Goal: Transaction & Acquisition: Purchase product/service

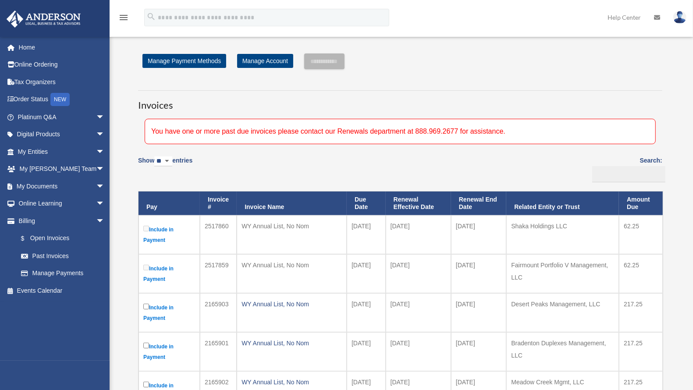
click at [336, 159] on div "Show ** ** ** *** entries Search: Pay Invoice # Invoice Name Due Date Renewal E…" at bounding box center [400, 393] width 524 height 485
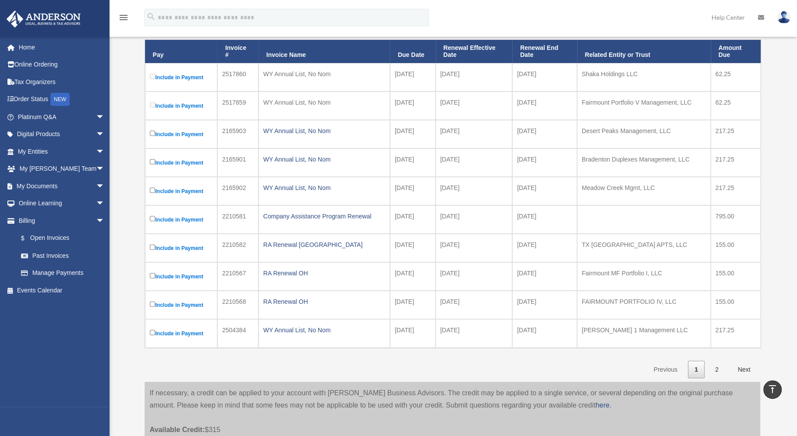
scroll to position [141, 0]
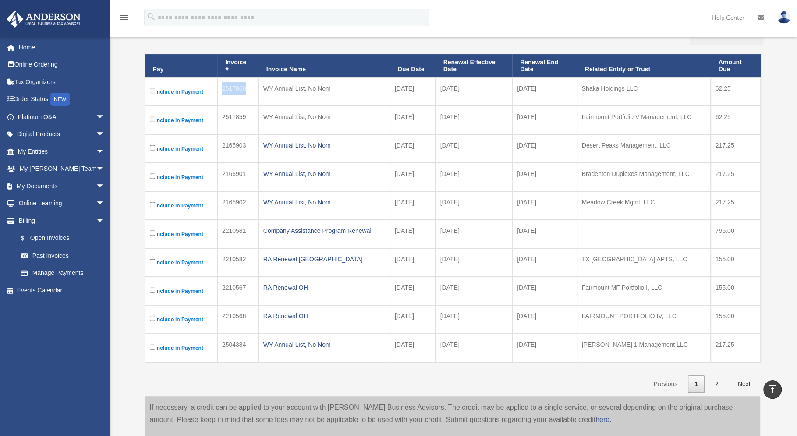
drag, startPoint x: 249, startPoint y: 85, endPoint x: 220, endPoint y: 85, distance: 28.9
click at [220, 85] on td "2517860" at bounding box center [237, 92] width 41 height 28
copy td "2517860"
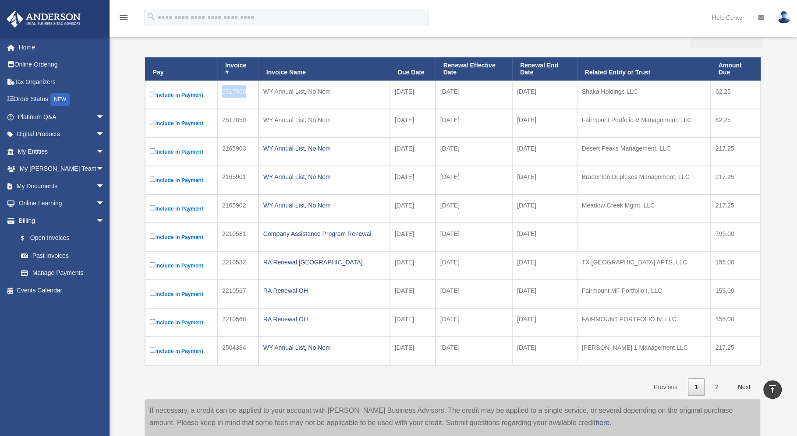
scroll to position [137, 0]
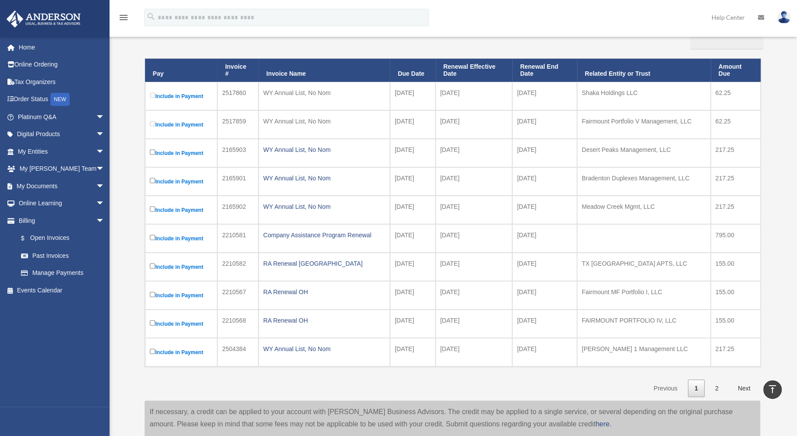
click at [614, 94] on td "Shaka Holdings LLC" at bounding box center [644, 96] width 134 height 28
click at [277, 91] on div "WY Annual List, No Nom" at bounding box center [324, 93] width 122 height 12
click at [236, 92] on td "2517860" at bounding box center [237, 96] width 41 height 28
click at [261, 94] on td "WY Annual List, No Nom" at bounding box center [323, 96] width 131 height 28
click at [293, 94] on div "WY Annual List, No Nom" at bounding box center [324, 93] width 122 height 12
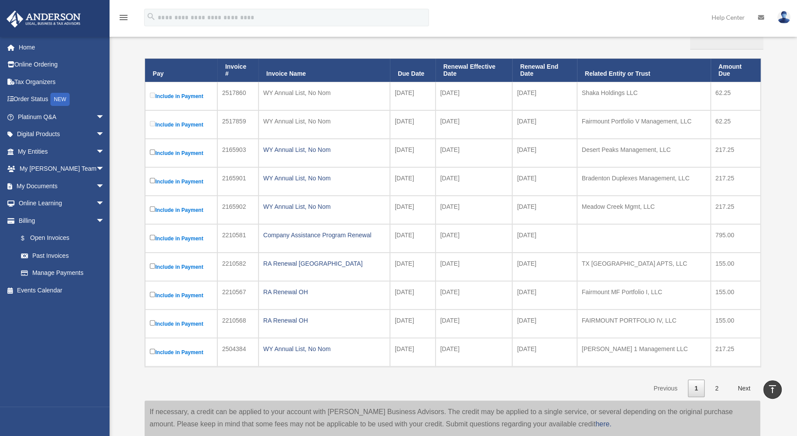
click at [328, 93] on div "WY Annual List, No Nom" at bounding box center [324, 93] width 122 height 12
click at [406, 94] on td "[DATE]" at bounding box center [413, 96] width 46 height 28
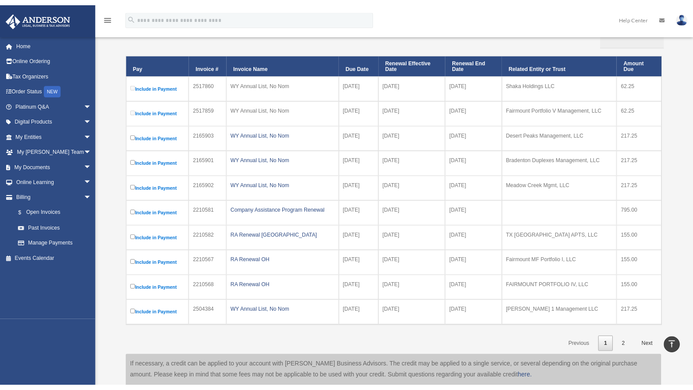
scroll to position [133, 0]
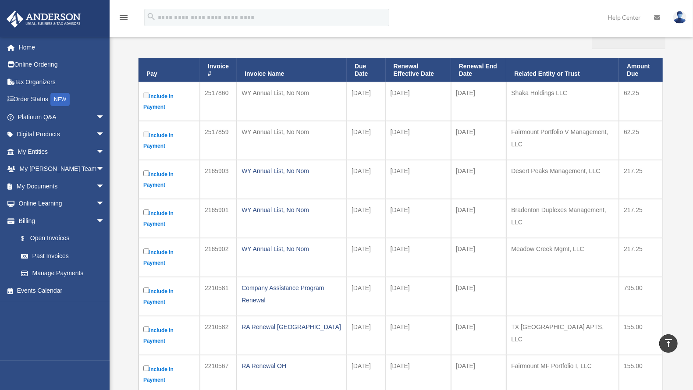
click at [269, 99] on td "WY Annual List, No Nom" at bounding box center [292, 101] width 110 height 39
click at [274, 92] on div "WY Annual List, No Nom" at bounding box center [291, 93] width 100 height 12
click at [630, 95] on td "62.25" at bounding box center [641, 101] width 44 height 39
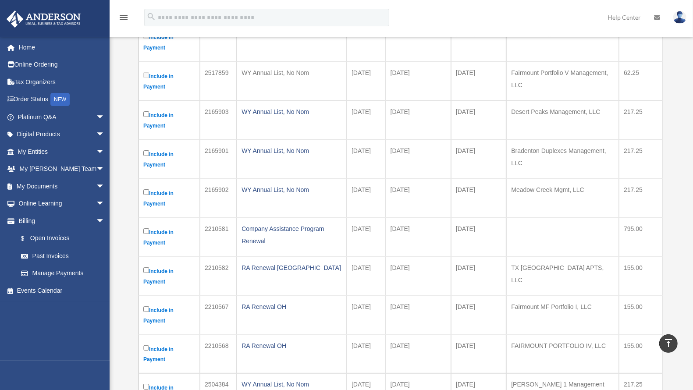
click at [375, 101] on td "[DATE]" at bounding box center [365, 120] width 39 height 39
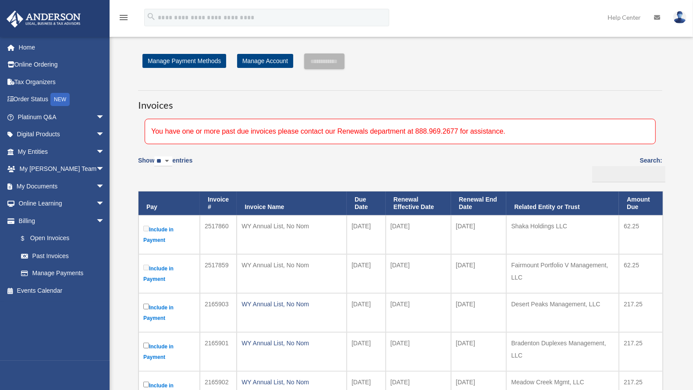
click at [304, 225] on div "WY Annual List, No Nom" at bounding box center [291, 226] width 100 height 12
click at [284, 225] on div "WY Annual List, No Nom" at bounding box center [291, 226] width 100 height 12
click at [221, 231] on td "2517860" at bounding box center [218, 234] width 37 height 39
click at [219, 225] on td "2517860" at bounding box center [218, 234] width 37 height 39
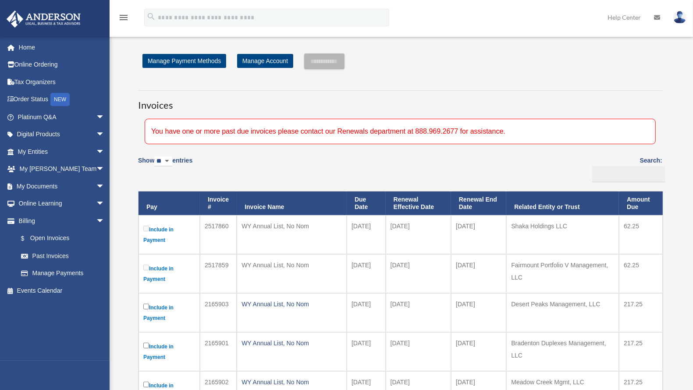
click at [214, 207] on th "Invoice #" at bounding box center [218, 203] width 37 height 24
click at [371, 208] on th "Due Date" at bounding box center [365, 203] width 39 height 24
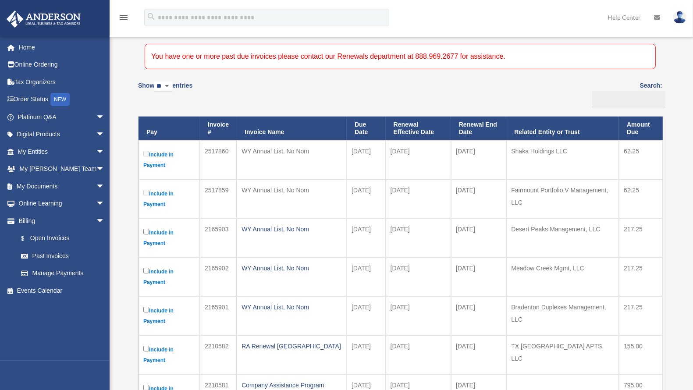
scroll to position [107, 0]
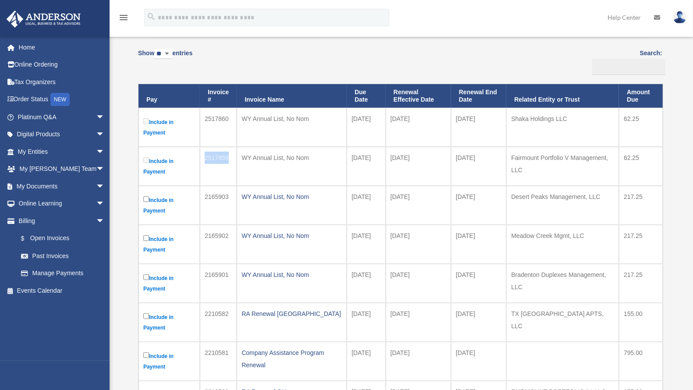
drag, startPoint x: 234, startPoint y: 158, endPoint x: 201, endPoint y: 155, distance: 33.0
click at [201, 155] on td "2517859" at bounding box center [218, 166] width 37 height 39
copy td "2517859"
drag, startPoint x: 229, startPoint y: 197, endPoint x: 200, endPoint y: 195, distance: 28.6
click at [200, 195] on td "2165903" at bounding box center [218, 205] width 37 height 39
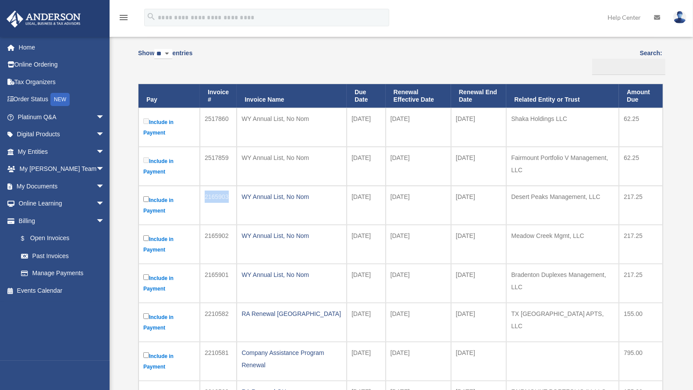
copy td "2165903"
drag, startPoint x: 232, startPoint y: 230, endPoint x: 207, endPoint y: 233, distance: 25.2
click at [207, 233] on td "2165902" at bounding box center [218, 244] width 37 height 39
drag, startPoint x: 202, startPoint y: 233, endPoint x: 234, endPoint y: 234, distance: 32.0
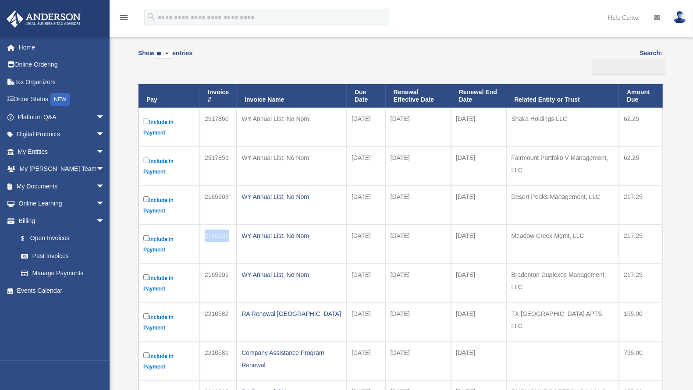
click at [234, 234] on td "2165902" at bounding box center [218, 244] width 37 height 39
copy td "2165902"
drag, startPoint x: 205, startPoint y: 269, endPoint x: 235, endPoint y: 271, distance: 29.8
click at [235, 271] on td "2165901" at bounding box center [218, 283] width 37 height 39
copy td "2165901"
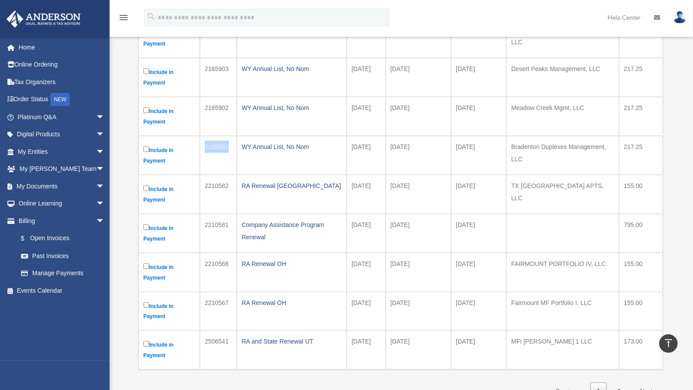
scroll to position [257, 0]
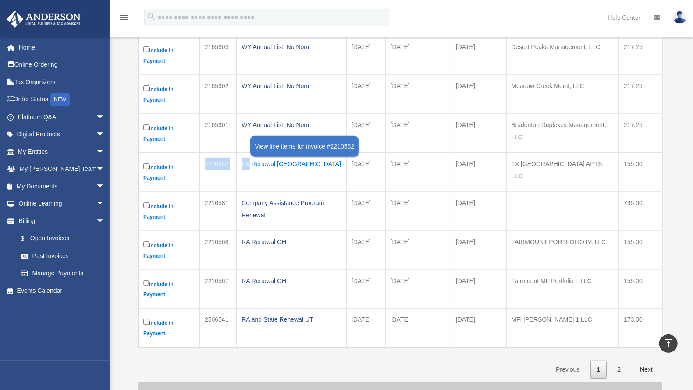
drag, startPoint x: 205, startPoint y: 158, endPoint x: 247, endPoint y: 158, distance: 42.9
click at [247, 158] on tr "Include in Payment 2210582 RA Renewal [GEOGRAPHIC_DATA] [DATE] [DATE] [DATE] TX…" at bounding box center [400, 172] width 524 height 39
copy tr "2210582 R"
click at [225, 158] on td "2210582" at bounding box center [218, 172] width 37 height 39
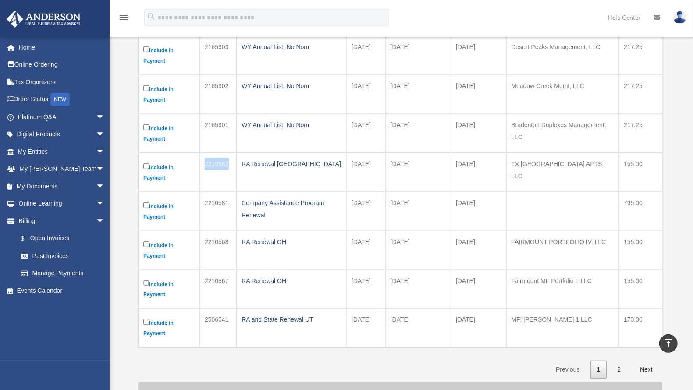
drag, startPoint x: 205, startPoint y: 158, endPoint x: 232, endPoint y: 159, distance: 27.2
click at [232, 159] on td "2210582" at bounding box center [218, 172] width 37 height 39
copy td "2210582"
drag, startPoint x: 205, startPoint y: 196, endPoint x: 233, endPoint y: 196, distance: 28.0
click at [233, 196] on td "2210581" at bounding box center [218, 211] width 37 height 39
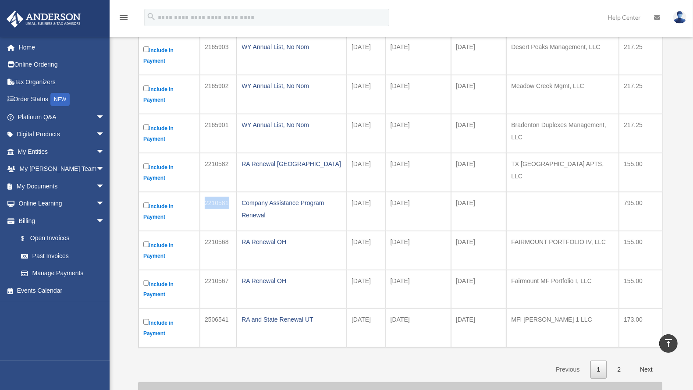
copy td "2210581"
drag, startPoint x: 202, startPoint y: 236, endPoint x: 234, endPoint y: 240, distance: 31.8
click at [234, 240] on td "2210568" at bounding box center [218, 250] width 37 height 39
copy td "2210568"
drag, startPoint x: 203, startPoint y: 275, endPoint x: 232, endPoint y: 276, distance: 29.0
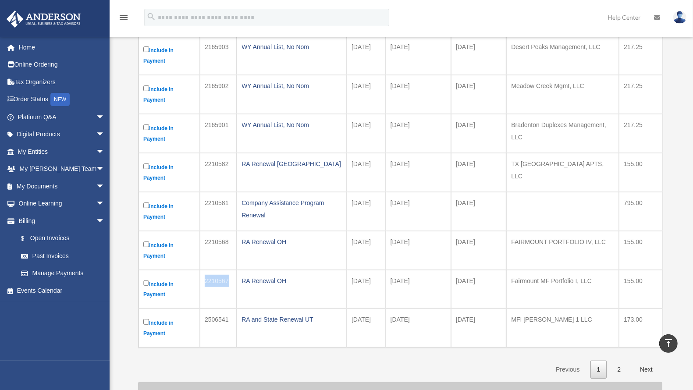
click at [232, 276] on td "2210567" at bounding box center [218, 289] width 37 height 39
copy td "2210567"
drag, startPoint x: 206, startPoint y: 315, endPoint x: 216, endPoint y: 315, distance: 10.1
click at [229, 314] on td "2506541" at bounding box center [218, 327] width 37 height 39
drag, startPoint x: 203, startPoint y: 315, endPoint x: 232, endPoint y: 315, distance: 28.9
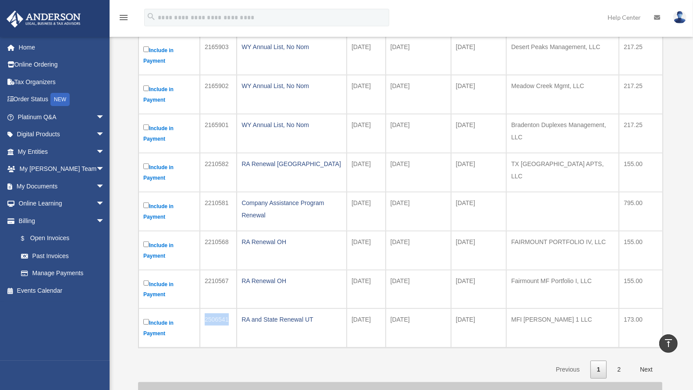
click at [232, 315] on td "2506541" at bounding box center [218, 327] width 37 height 39
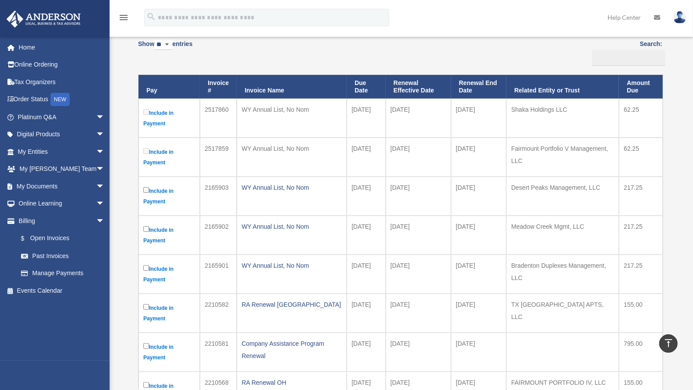
scroll to position [116, 0]
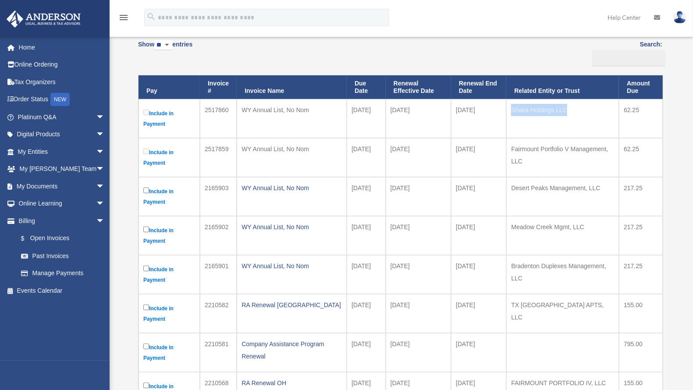
drag, startPoint x: 568, startPoint y: 108, endPoint x: 507, endPoint y: 110, distance: 61.4
click at [507, 110] on td "Shaka Holdings LLC" at bounding box center [562, 118] width 113 height 39
drag, startPoint x: 529, startPoint y: 161, endPoint x: 509, endPoint y: 143, distance: 26.3
click at [509, 143] on td "Fairmount Portfolio V Management, LLC" at bounding box center [562, 157] width 113 height 39
drag, startPoint x: 513, startPoint y: 184, endPoint x: 623, endPoint y: 188, distance: 110.9
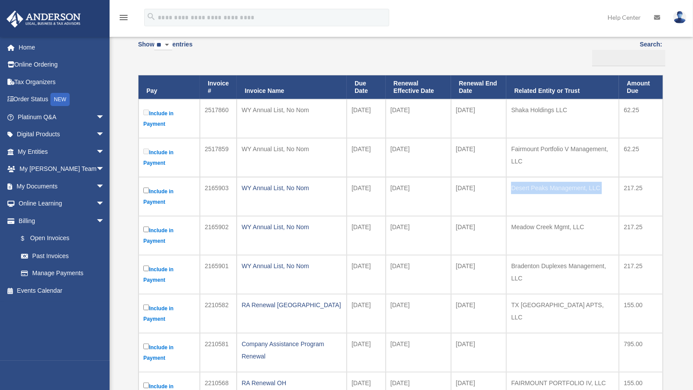
click at [623, 188] on tr "Include in Payment 2165903 WY Annual List, No Nom [DATE] [DATE] [DATE] Desert P…" at bounding box center [400, 196] width 524 height 39
drag, startPoint x: 584, startPoint y: 223, endPoint x: 509, endPoint y: 217, distance: 76.1
click at [509, 217] on td "Meadow Creek Mgmt, LLC" at bounding box center [562, 235] width 113 height 39
drag, startPoint x: 513, startPoint y: 271, endPoint x: 506, endPoint y: 261, distance: 12.4
click at [506, 261] on td "Bradenton Duplexes Management, LLC" at bounding box center [562, 274] width 113 height 39
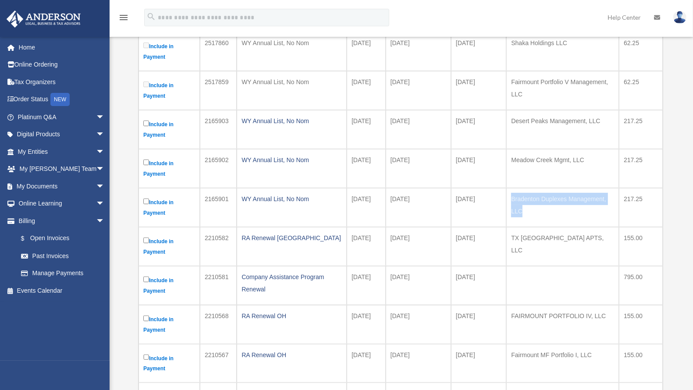
scroll to position [208, 0]
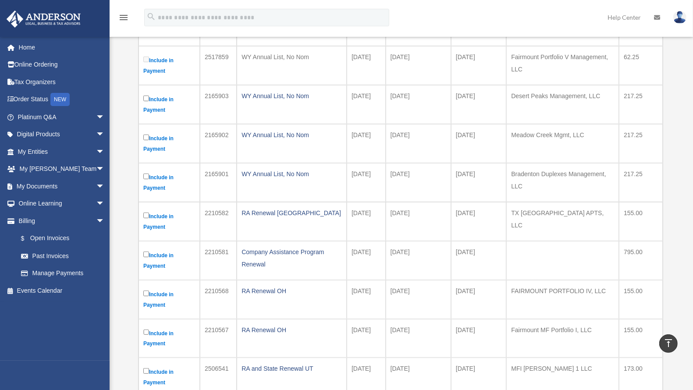
click at [615, 208] on td "TX [GEOGRAPHIC_DATA] APTS, LLC" at bounding box center [562, 221] width 113 height 39
drag, startPoint x: 605, startPoint y: 209, endPoint x: 505, endPoint y: 207, distance: 100.3
click at [505, 207] on tr "Include in Payment 2210582 RA Renewal [GEOGRAPHIC_DATA] [DATE] [DATE] [DATE] TX…" at bounding box center [400, 221] width 524 height 39
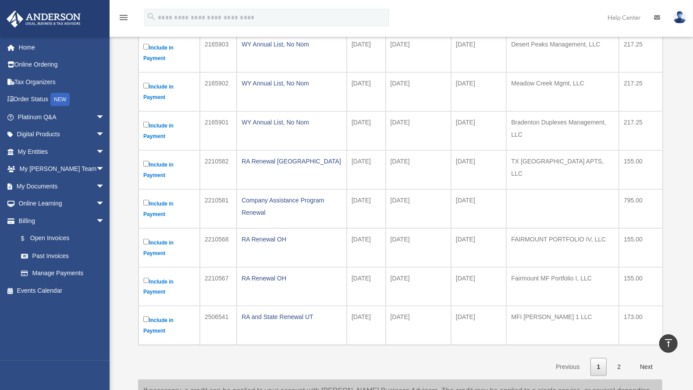
scroll to position [263, 0]
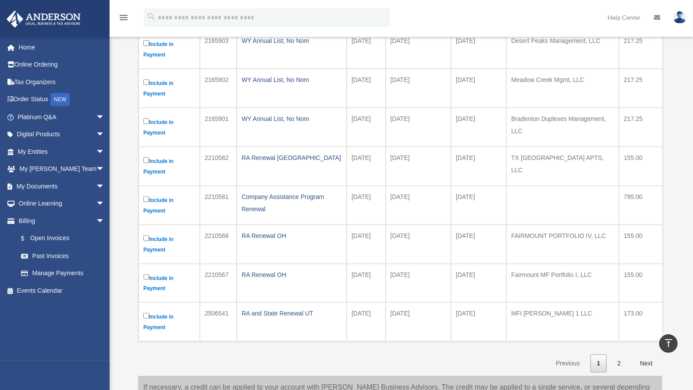
drag, startPoint x: 606, startPoint y: 230, endPoint x: 504, endPoint y: 230, distance: 101.6
click at [504, 230] on tr "Include in Payment 2210568 RA Renewal OH [DATE] [DATE] [DATE] FAIRMOUNT PORTFOL…" at bounding box center [400, 244] width 524 height 39
drag, startPoint x: 260, startPoint y: 199, endPoint x: 241, endPoint y: 187, distance: 23.1
click at [241, 187] on td "Company Assistance Program Renewal" at bounding box center [292, 205] width 110 height 39
click at [290, 340] on div "Show ** ** ** *** entries Search: Pay Invoice # Invoice Name Due Date Renewal E…" at bounding box center [400, 129] width 524 height 485
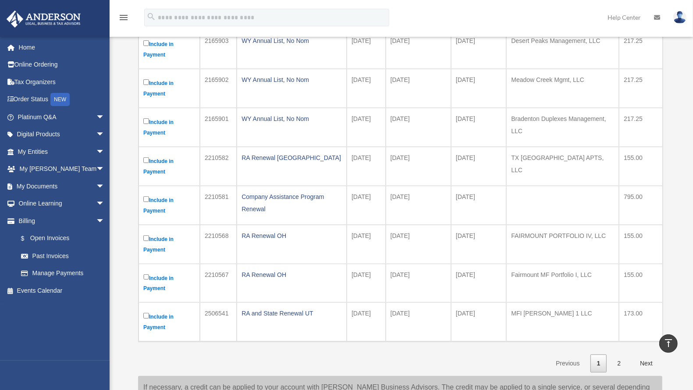
click at [295, 243] on td "RA Renewal OH" at bounding box center [292, 244] width 110 height 39
click at [294, 235] on div "RA Renewal OH" at bounding box center [291, 236] width 100 height 12
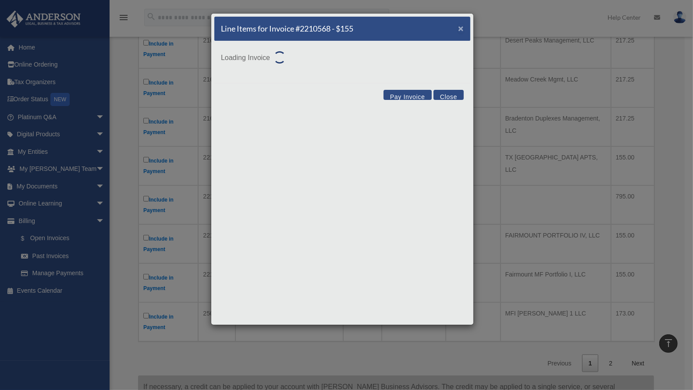
click at [460, 28] on span "×" at bounding box center [461, 28] width 6 height 10
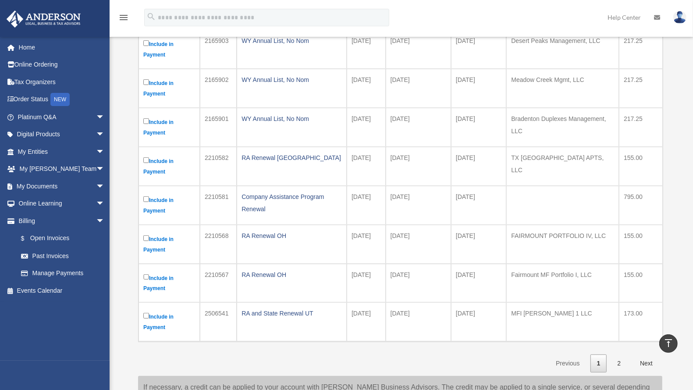
drag, startPoint x: 600, startPoint y: 271, endPoint x: 505, endPoint y: 271, distance: 95.5
click at [505, 271] on tr "Include in Payment 2210567 RA Renewal OH [DATE] [DATE] [DATE] Fairmount MF Port…" at bounding box center [400, 283] width 524 height 39
drag, startPoint x: 607, startPoint y: 232, endPoint x: 509, endPoint y: 228, distance: 98.2
click at [509, 228] on td "FAIRMOUNT PORTFOLIO IV, LLC" at bounding box center [562, 244] width 113 height 39
drag, startPoint x: 511, startPoint y: 269, endPoint x: 646, endPoint y: 270, distance: 134.9
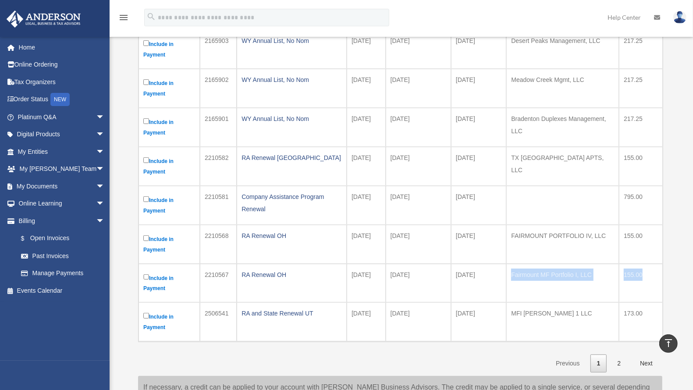
click at [646, 270] on tr "Include in Payment 2210567 RA Renewal OH [DATE] [DATE] [DATE] Fairmount MF Port…" at bounding box center [400, 283] width 524 height 39
click at [602, 269] on td "Fairmount MF Portfolio I, LLC" at bounding box center [562, 283] width 113 height 39
drag, startPoint x: 598, startPoint y: 269, endPoint x: 509, endPoint y: 269, distance: 89.4
click at [509, 269] on td "Fairmount MF Portfolio I, LLC" at bounding box center [562, 283] width 113 height 39
drag, startPoint x: 575, startPoint y: 308, endPoint x: 505, endPoint y: 306, distance: 69.7
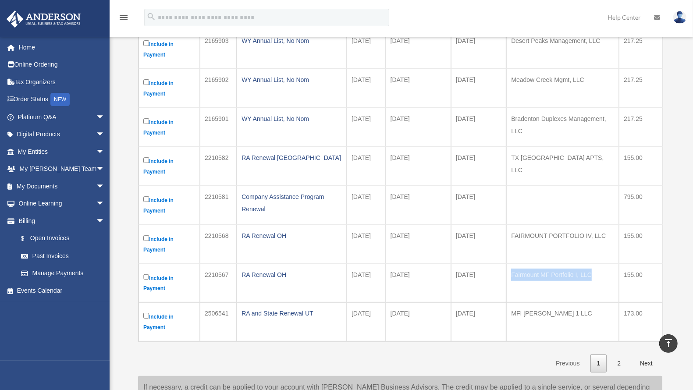
click at [505, 306] on tr "Include in Payment 2506541 RA and State Renewal UT [DATE] [DATE] [DATE] MFI [PE…" at bounding box center [400, 321] width 524 height 39
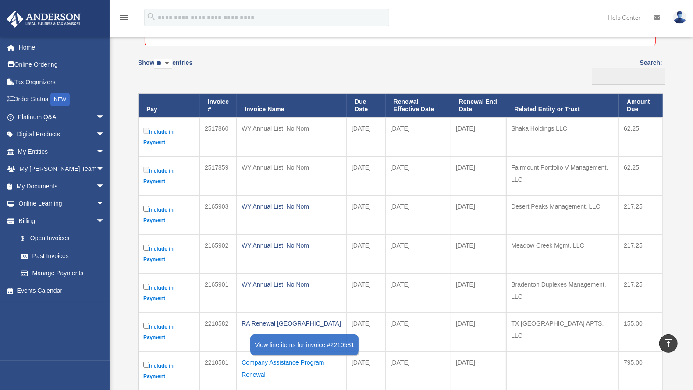
scroll to position [96, 0]
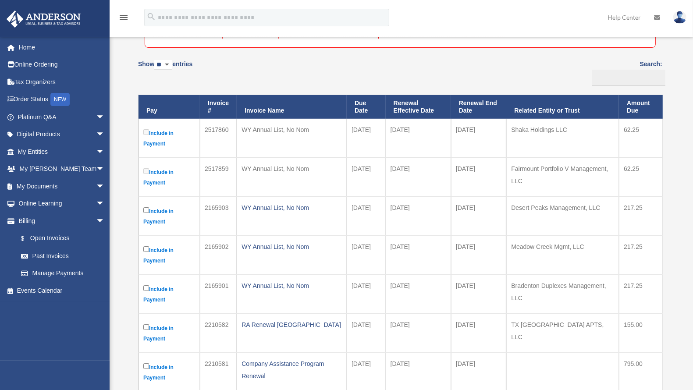
drag, startPoint x: 323, startPoint y: 127, endPoint x: 234, endPoint y: 128, distance: 88.5
click at [234, 128] on tr "Include in Payment 2517860 WY Annual List, No Nom [DATE] [DATE] [DATE] Shaka Ho…" at bounding box center [400, 138] width 524 height 39
drag, startPoint x: 293, startPoint y: 318, endPoint x: 238, endPoint y: 318, distance: 54.8
click at [238, 318] on td "RA Renewal [GEOGRAPHIC_DATA]" at bounding box center [292, 333] width 110 height 39
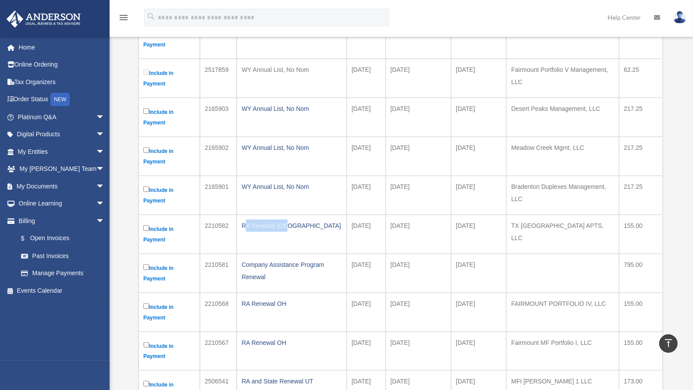
scroll to position [224, 0]
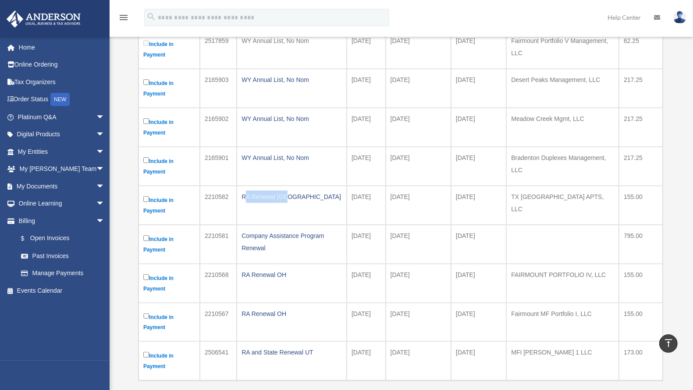
drag, startPoint x: 276, startPoint y: 244, endPoint x: 239, endPoint y: 231, distance: 39.3
click at [239, 231] on td "Company Assistance Program Renewal" at bounding box center [292, 244] width 110 height 39
drag, startPoint x: 306, startPoint y: 266, endPoint x: 238, endPoint y: 269, distance: 67.9
click at [238, 269] on td "RA Renewal OH" at bounding box center [292, 283] width 110 height 39
drag, startPoint x: 318, startPoint y: 348, endPoint x: 238, endPoint y: 348, distance: 79.7
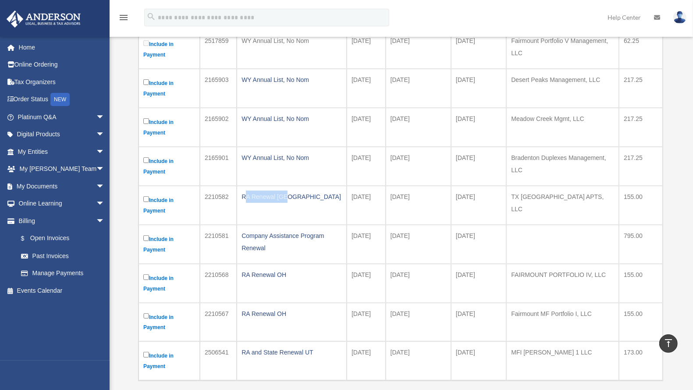
click at [238, 348] on td "RA and State Renewal UT" at bounding box center [292, 360] width 110 height 39
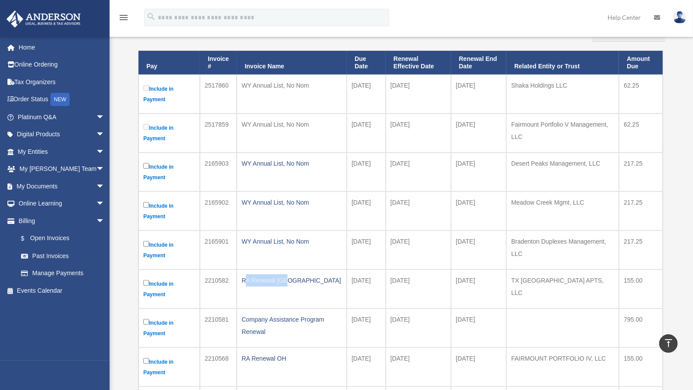
scroll to position [141, 0]
drag, startPoint x: 356, startPoint y: 95, endPoint x: 347, endPoint y: 85, distance: 13.4
click at [347, 85] on td "[DATE]" at bounding box center [365, 93] width 39 height 39
click at [375, 138] on td "[DATE]" at bounding box center [365, 132] width 39 height 39
drag, startPoint x: 364, startPoint y: 177, endPoint x: 353, endPoint y: 163, distance: 17.7
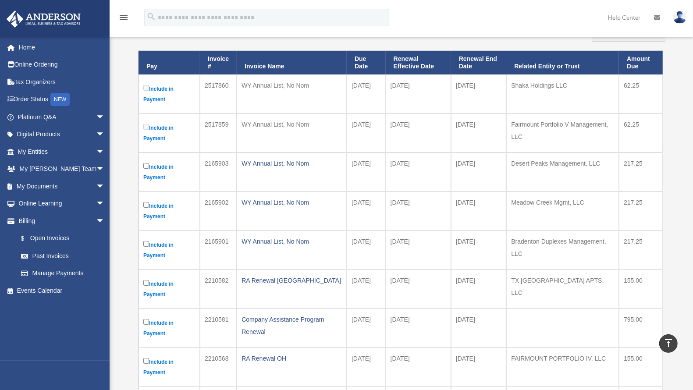
click at [353, 163] on td "[DATE]" at bounding box center [365, 171] width 39 height 39
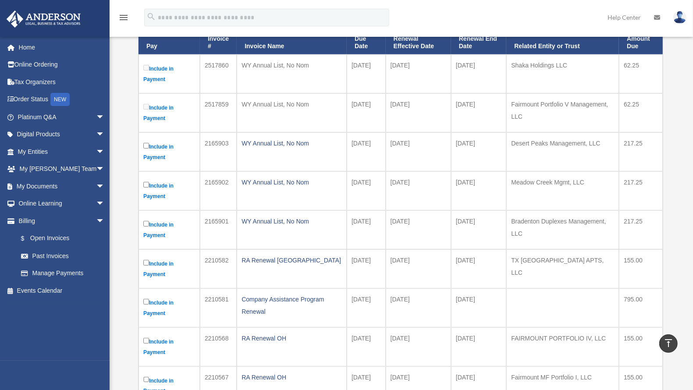
scroll to position [161, 0]
click at [360, 266] on td "[DATE]" at bounding box center [365, 268] width 39 height 39
click at [361, 263] on td "[DATE]" at bounding box center [365, 268] width 39 height 39
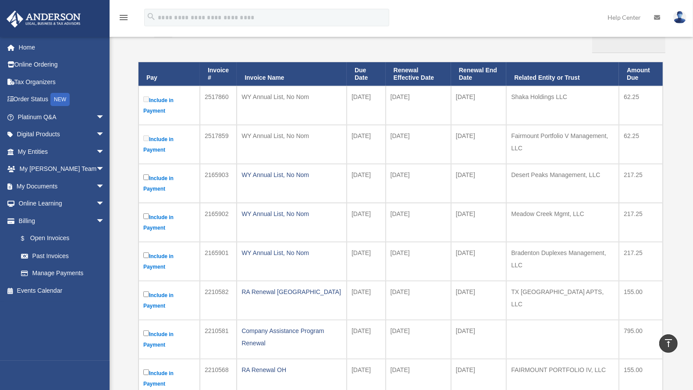
scroll to position [127, 0]
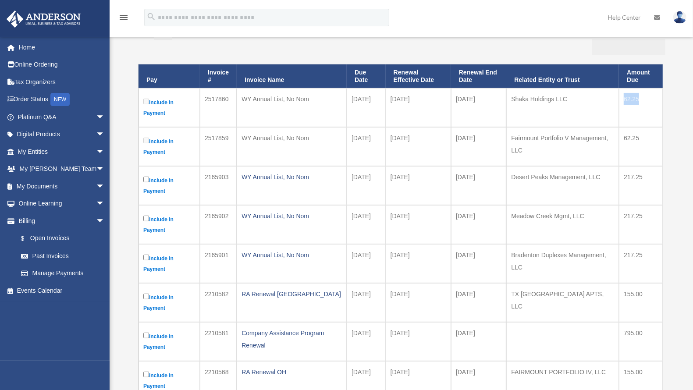
drag, startPoint x: 640, startPoint y: 102, endPoint x: 621, endPoint y: 97, distance: 19.4
click at [621, 97] on td "62.25" at bounding box center [641, 107] width 44 height 39
drag, startPoint x: 645, startPoint y: 178, endPoint x: 615, endPoint y: 173, distance: 29.9
click at [615, 173] on tr "Include in Payment 2165903 WY Annual List, No Nom [DATE] [DATE] [DATE] Desert P…" at bounding box center [400, 185] width 524 height 39
drag, startPoint x: 642, startPoint y: 292, endPoint x: 615, endPoint y: 291, distance: 27.2
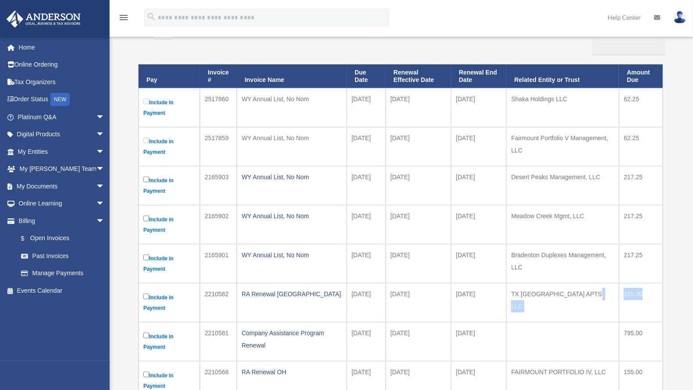
click at [615, 291] on tr "Include in Payment 2210582 RA Renewal [GEOGRAPHIC_DATA] [DATE] [DATE] [DATE] TX…" at bounding box center [400, 302] width 524 height 39
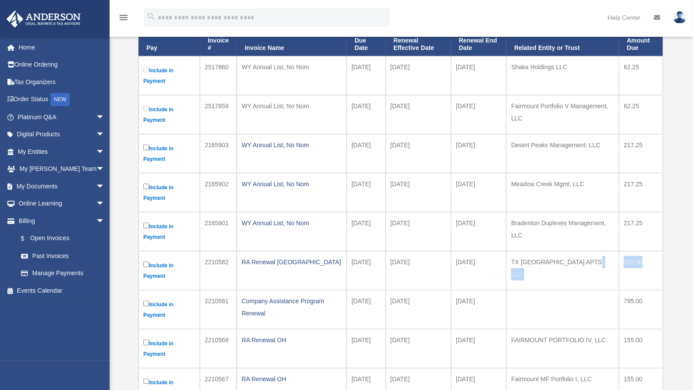
scroll to position [182, 0]
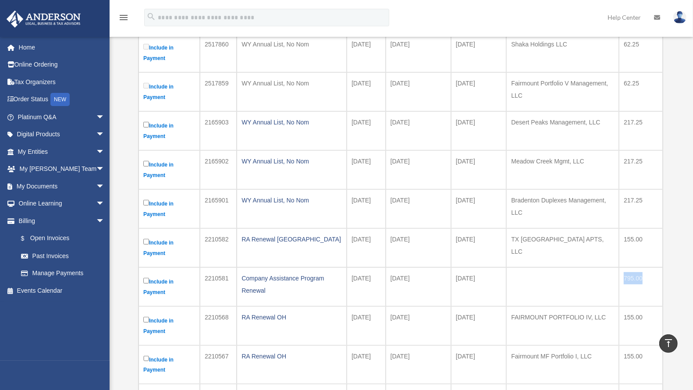
drag, startPoint x: 644, startPoint y: 280, endPoint x: 619, endPoint y: 275, distance: 26.4
click at [619, 275] on td "795.00" at bounding box center [641, 286] width 44 height 39
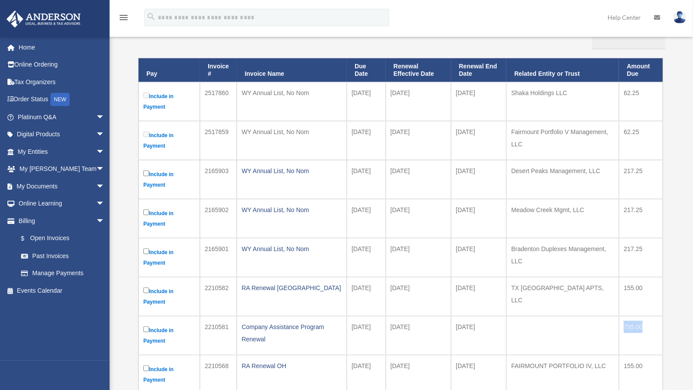
scroll to position [138, 0]
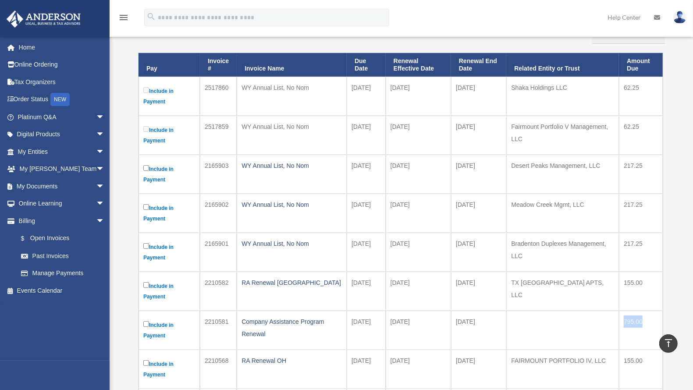
drag, startPoint x: 428, startPoint y: 87, endPoint x: 389, endPoint y: 86, distance: 38.6
click at [389, 86] on td "[DATE]" at bounding box center [417, 96] width 65 height 39
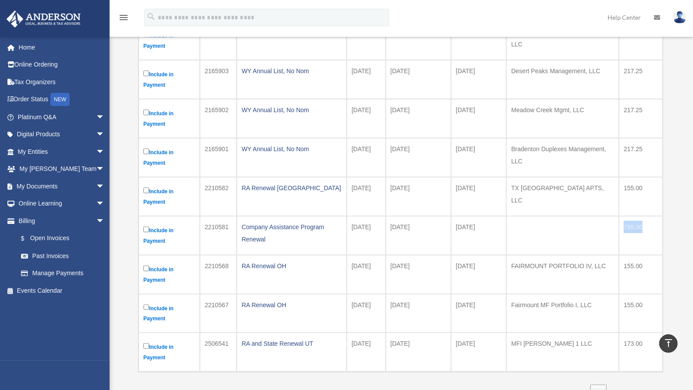
scroll to position [236, 0]
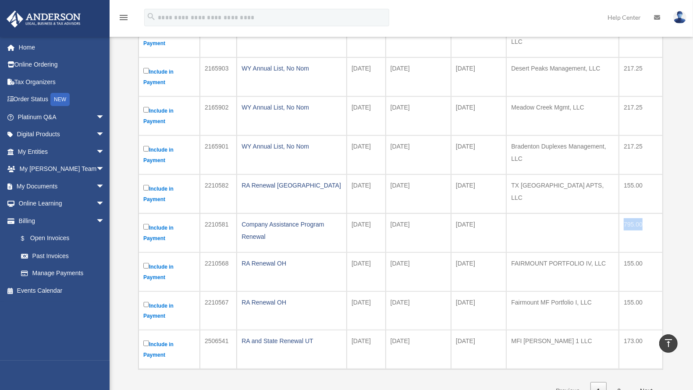
drag, startPoint x: 640, startPoint y: 221, endPoint x: 612, endPoint y: 221, distance: 28.9
click at [612, 221] on tr "Include in Payment 2210581 Company Assistance Program Renewal [DATE] [DATE] [DA…" at bounding box center [400, 232] width 524 height 39
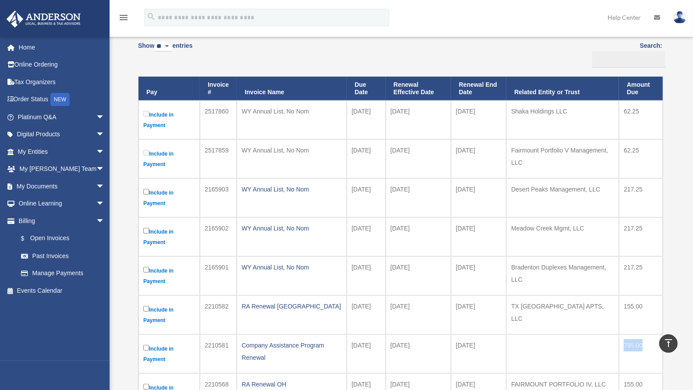
scroll to position [114, 0]
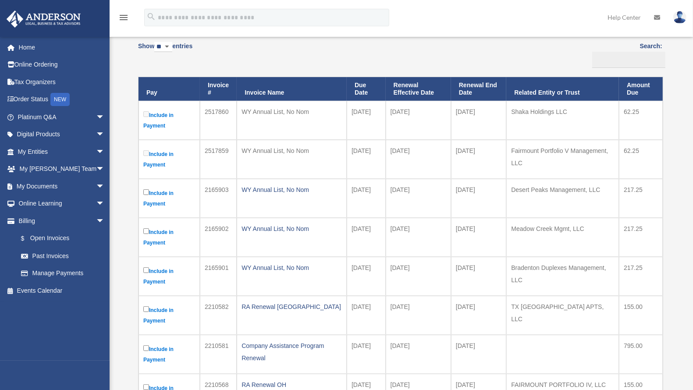
click at [265, 110] on div "WY Annual List, No Nom" at bounding box center [291, 112] width 100 height 12
click at [286, 184] on div "WY Annual List, No Nom" at bounding box center [291, 190] width 100 height 12
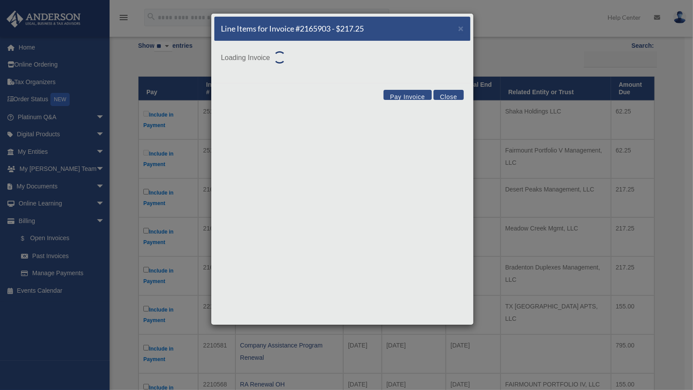
click at [268, 57] on p "Loading Invoice" at bounding box center [342, 56] width 243 height 16
click at [256, 55] on p "Loading Invoice" at bounding box center [342, 56] width 243 height 16
click at [259, 36] on div "Line Items for Invoice #2165903 - $217.25 ×" at bounding box center [342, 29] width 256 height 25
click at [263, 28] on h5 "Line Items for Invoice #2165903 - $217.25" at bounding box center [292, 28] width 143 height 11
click at [340, 31] on h5 "Line Items for Invoice #2165903 - $217.25" at bounding box center [292, 28] width 143 height 11
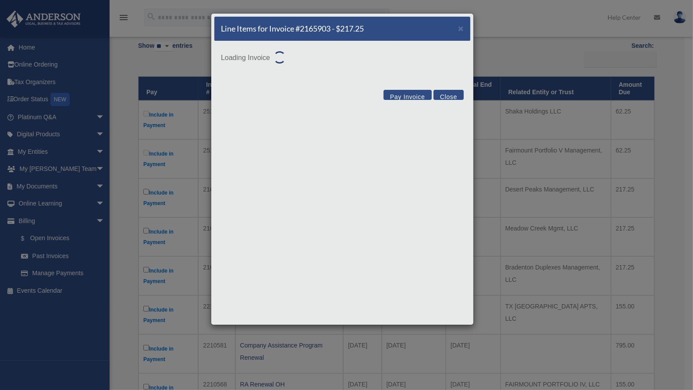
click at [447, 95] on button "Close" at bounding box center [448, 95] width 30 height 10
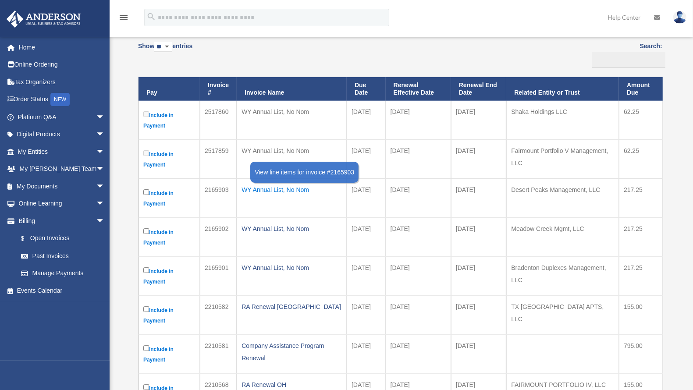
click at [300, 188] on div "WY Annual List, No Nom" at bounding box center [291, 190] width 100 height 12
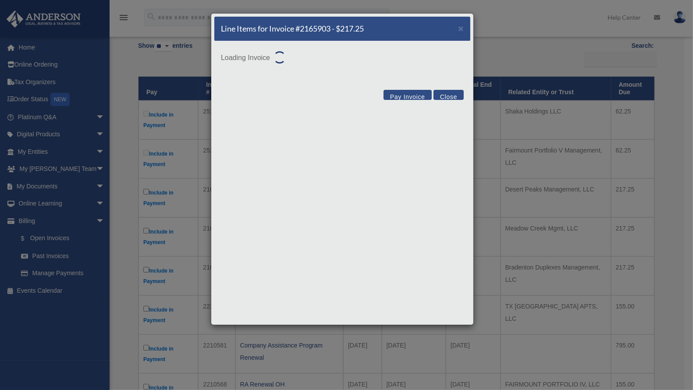
click at [444, 69] on div "Loading Invoice" at bounding box center [342, 62] width 256 height 42
click at [274, 56] on div at bounding box center [276, 54] width 12 height 12
click at [297, 32] on h5 "Line Items for Invoice #2165903 - $217.25" at bounding box center [292, 28] width 143 height 11
click at [277, 30] on h5 "Line Items for Invoice #2165903 - $217.25" at bounding box center [292, 28] width 143 height 11
click at [256, 27] on h5 "Line Items for Invoice #2165903 - $217.25" at bounding box center [292, 28] width 143 height 11
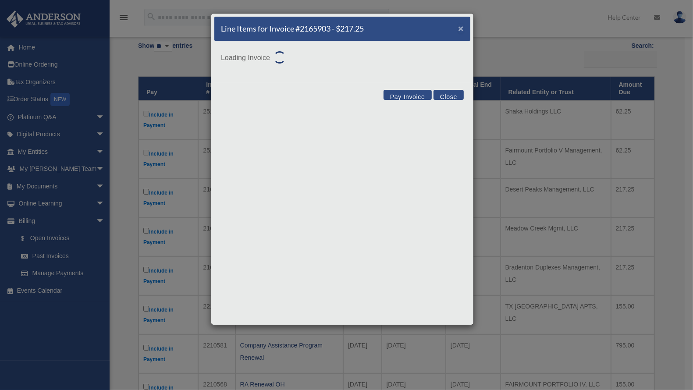
click at [460, 30] on span "×" at bounding box center [461, 28] width 6 height 10
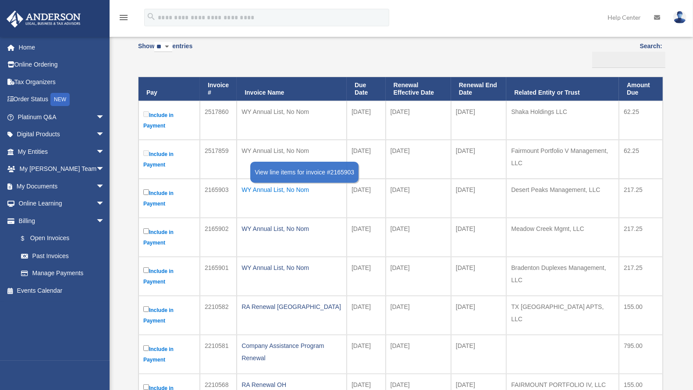
click at [275, 188] on div "WY Annual List, No Nom" at bounding box center [291, 190] width 100 height 12
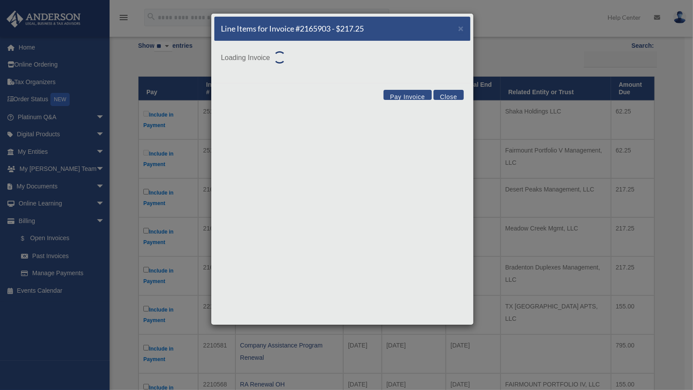
click at [275, 188] on div "Line Items for Invoice #2165903 - $217.25 × Loading Invoice Pay Invoice Close" at bounding box center [342, 169] width 263 height 312
click at [304, 27] on h5 "Line Items for Invoice #2165903 - $217.25" at bounding box center [292, 28] width 143 height 11
click at [298, 31] on h5 "Line Items for Invoice #2165903 - $217.25" at bounding box center [292, 28] width 143 height 11
click at [458, 96] on button "Close" at bounding box center [448, 95] width 30 height 10
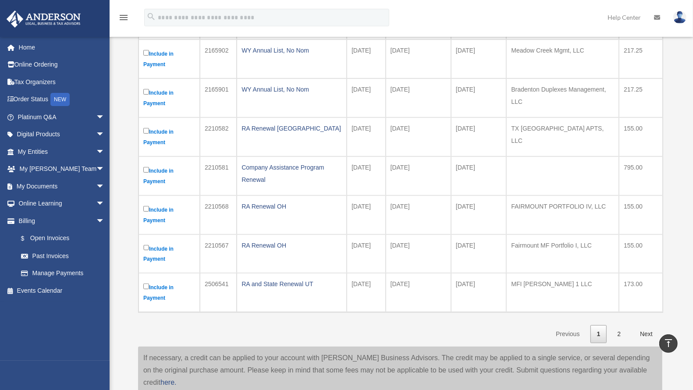
scroll to position [299, 0]
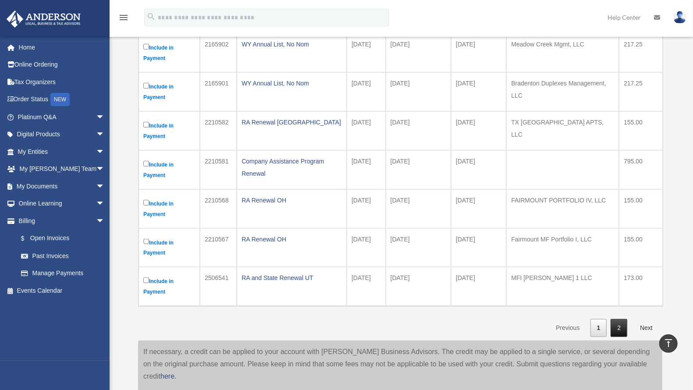
click at [620, 320] on link "2" at bounding box center [618, 328] width 17 height 18
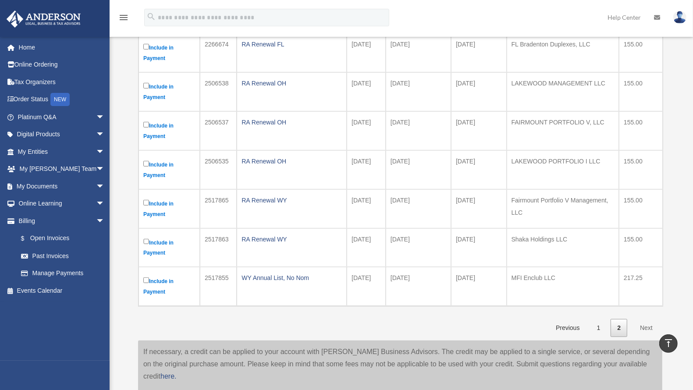
click at [643, 323] on link "Next" at bounding box center [646, 328] width 26 height 18
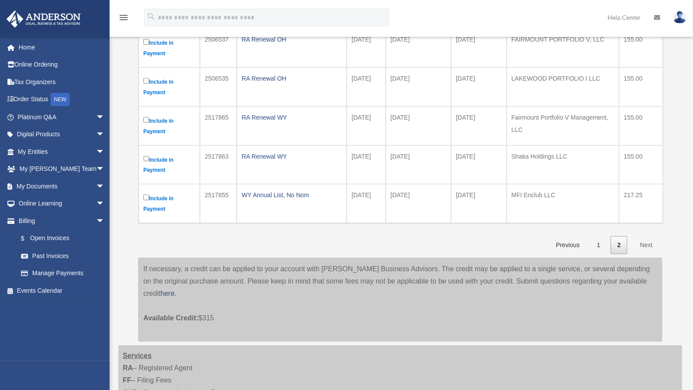
scroll to position [418, 0]
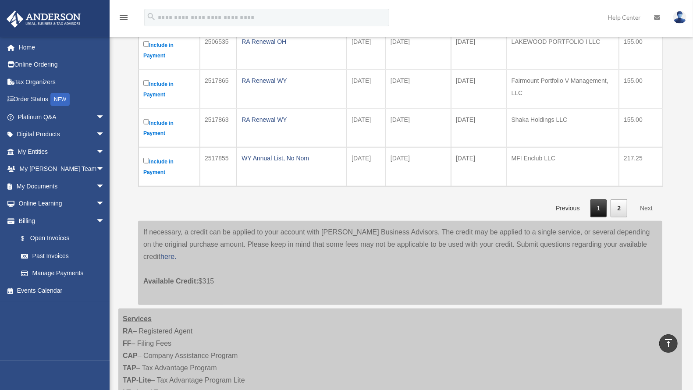
click at [599, 199] on link "1" at bounding box center [598, 208] width 17 height 18
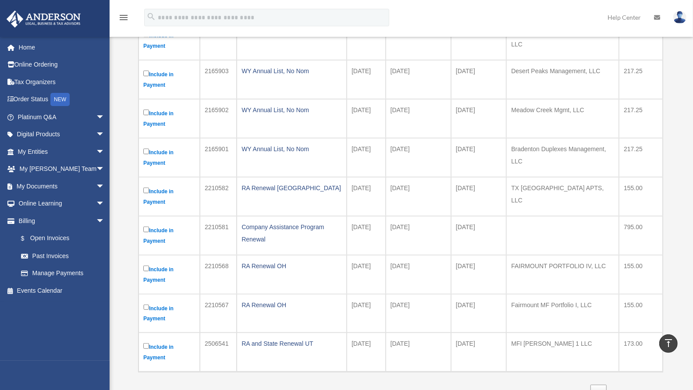
scroll to position [0, 0]
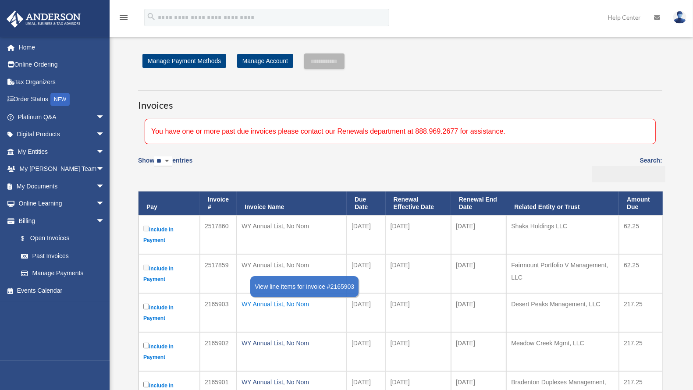
click at [262, 304] on div "WY Annual List, No Nom" at bounding box center [291, 304] width 100 height 12
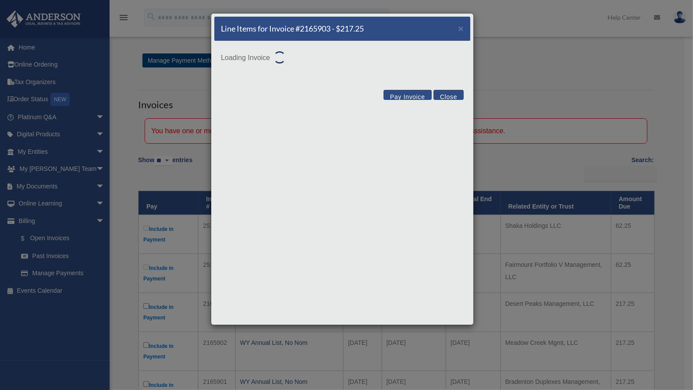
click at [247, 62] on p "Loading Invoice" at bounding box center [342, 56] width 243 height 16
click at [295, 39] on div "Line Items for Invoice #2165903 - $217.25 ×" at bounding box center [342, 29] width 256 height 25
click at [298, 31] on h5 "Line Items for Invoice #2165903 - $217.25" at bounding box center [292, 28] width 143 height 11
click at [280, 52] on div at bounding box center [276, 54] width 12 height 12
click at [271, 54] on p "Loading Invoice" at bounding box center [342, 56] width 243 height 16
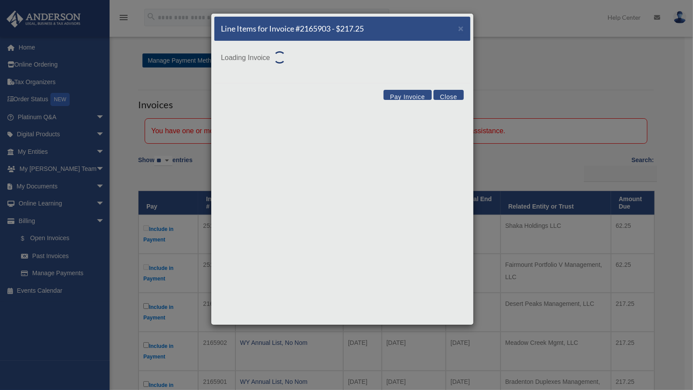
click at [269, 60] on p "Loading Invoice" at bounding box center [342, 56] width 243 height 16
click at [453, 95] on button "Close" at bounding box center [448, 95] width 30 height 10
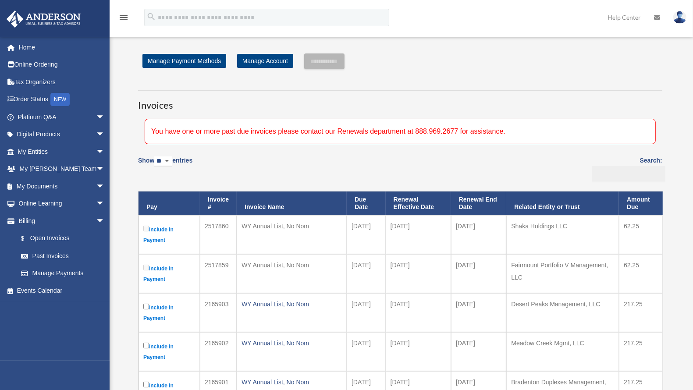
click at [450, 128] on div "You have one or more past due invoices please contact our Renewals department a…" at bounding box center [400, 131] width 511 height 25
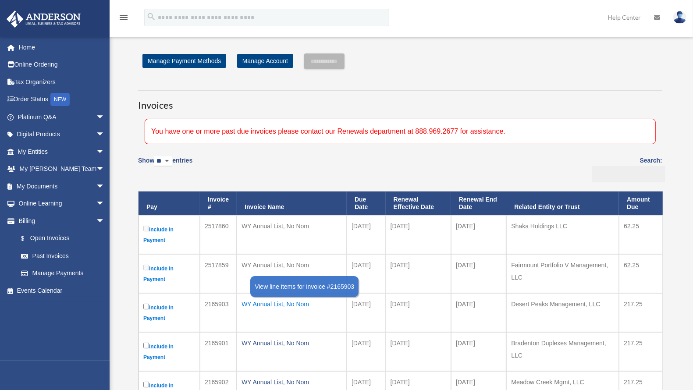
click at [293, 300] on div "WY Annual List, No Nom" at bounding box center [291, 304] width 100 height 12
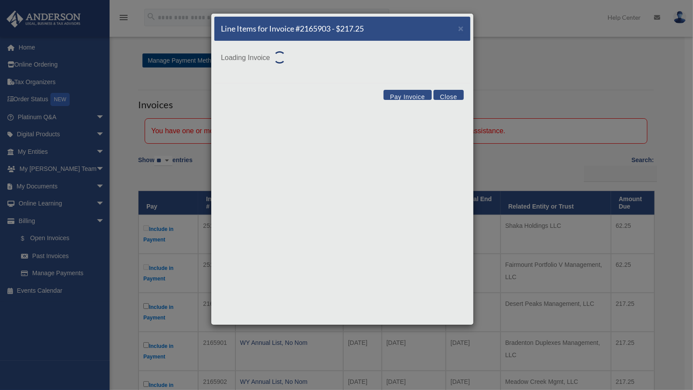
click at [304, 35] on div "Line Items for Invoice #2165903 - $217.25 ×" at bounding box center [342, 29] width 256 height 25
click at [304, 30] on h5 "Line Items for Invoice #2165903 - $217.25" at bounding box center [292, 28] width 143 height 11
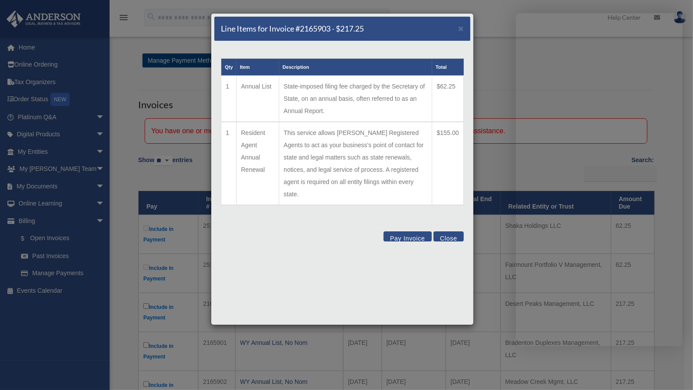
click at [325, 153] on td "This service allows Anderson Registered Agents to act as your business's point …" at bounding box center [355, 163] width 153 height 83
click at [234, 132] on td "1" at bounding box center [228, 163] width 15 height 83
click at [255, 96] on td "Annual List" at bounding box center [257, 99] width 42 height 46
click at [368, 64] on th "Description" at bounding box center [355, 67] width 153 height 17
click at [355, 29] on h5 "Line Items for Invoice #2165903 - $217.25" at bounding box center [292, 28] width 143 height 11
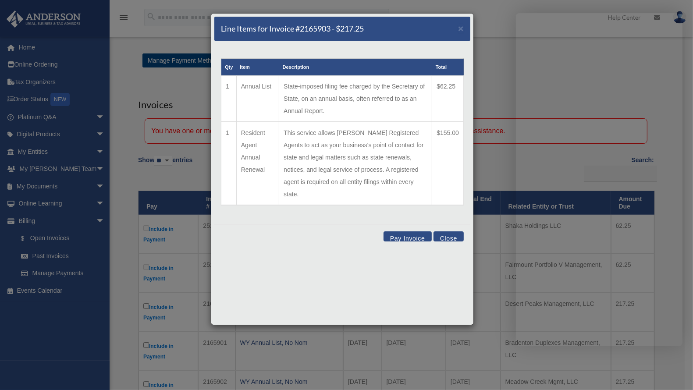
click at [412, 31] on div "Line Items for Invoice #2165903 - $217.25 ×" at bounding box center [342, 29] width 256 height 25
click at [340, 169] on td "This service allows Anderson Registered Agents to act as your business's point …" at bounding box center [355, 163] width 153 height 83
click at [239, 124] on td "Resident Agent Annual Renewal" at bounding box center [257, 163] width 42 height 83
click at [237, 76] on td "Annual List" at bounding box center [257, 99] width 42 height 46
click at [462, 35] on div "Line Items for Invoice #2165903 - $217.25 ×" at bounding box center [342, 29] width 256 height 25
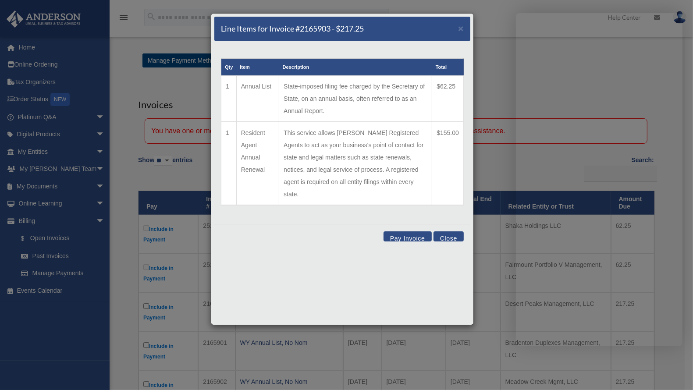
drag, startPoint x: 413, startPoint y: 93, endPoint x: 415, endPoint y: 88, distance: 4.9
click at [413, 93] on td "State-imposed filing fee charged by the Secretary of State, on an annual basis,…" at bounding box center [355, 99] width 153 height 46
click at [425, 78] on td "State-imposed filing fee charged by the Secretary of State, on an annual basis,…" at bounding box center [355, 99] width 153 height 46
click at [447, 231] on button "Close" at bounding box center [448, 236] width 30 height 10
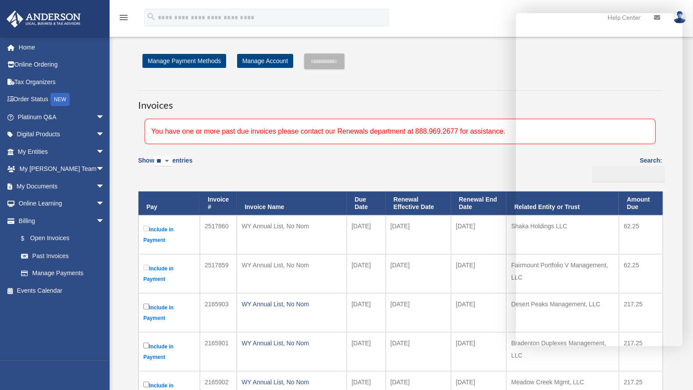
click at [458, 73] on div "**********" at bounding box center [399, 388] width 537 height 670
click at [382, 138] on div "You have one or more past due invoices please contact our Renewals department a…" at bounding box center [400, 131] width 511 height 25
click at [363, 175] on div "Show ** ** ** *** entries Search: Pay Invoice # Invoice Name Due Date Renewal E…" at bounding box center [400, 393] width 524 height 485
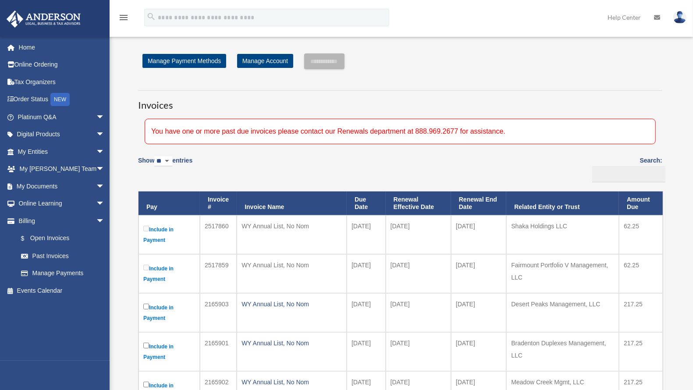
scroll to position [97, 0]
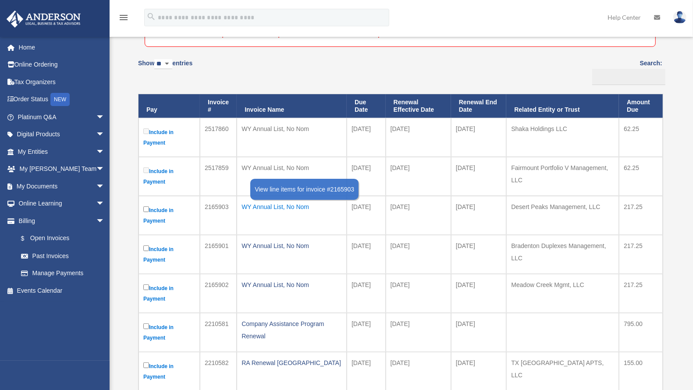
click at [287, 203] on div "WY Annual List, No Nom" at bounding box center [291, 207] width 100 height 12
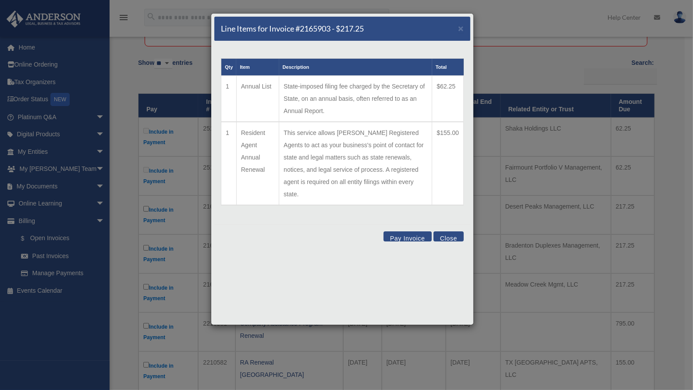
click at [415, 231] on button "Pay Invoice" at bounding box center [407, 236] width 48 height 10
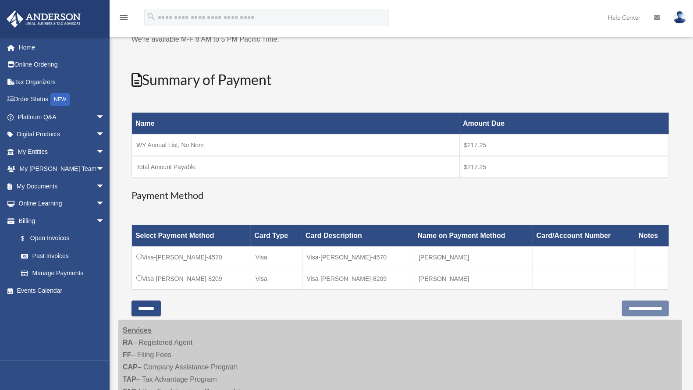
scroll to position [0, 0]
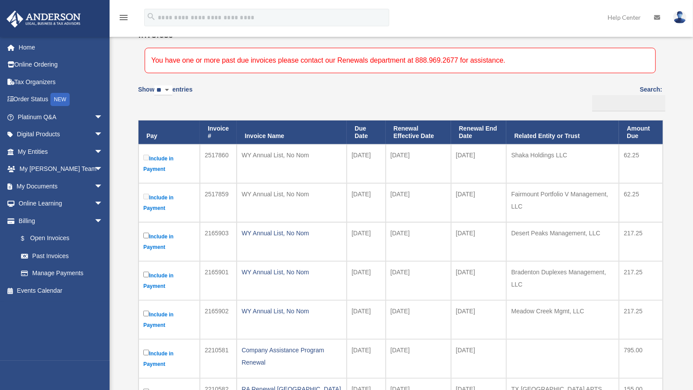
scroll to position [159, 0]
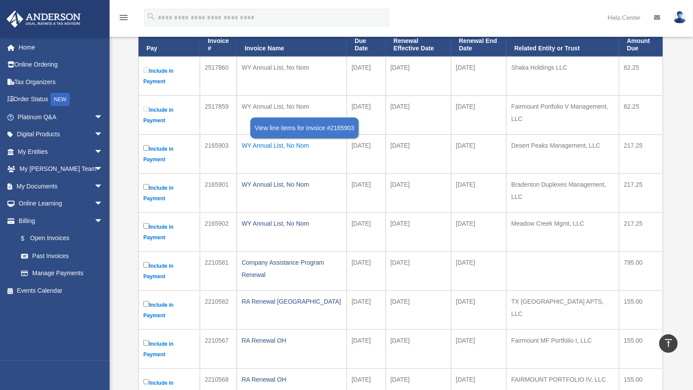
click at [275, 143] on div "WY Annual List, No Nom" at bounding box center [291, 145] width 100 height 12
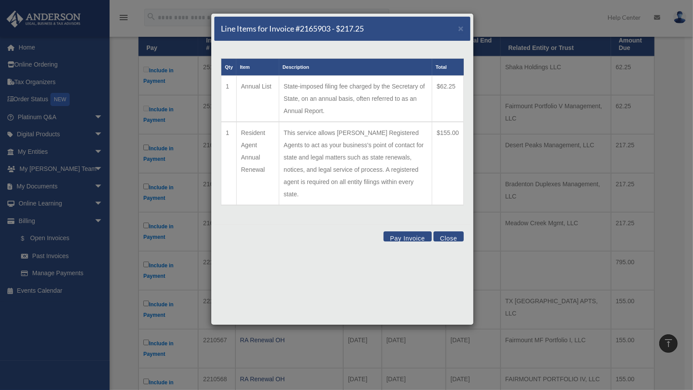
click at [290, 71] on th "Description" at bounding box center [355, 67] width 153 height 17
click at [449, 66] on th "Total" at bounding box center [448, 67] width 32 height 17
click at [337, 31] on h5 "Line Items for Invoice #2165903 - $217.25" at bounding box center [292, 28] width 143 height 11
click at [290, 29] on h5 "Line Items for Invoice #2165903 - $217.25" at bounding box center [292, 28] width 143 height 11
click at [281, 29] on h5 "Line Items for Invoice #2165903 - $217.25" at bounding box center [292, 28] width 143 height 11
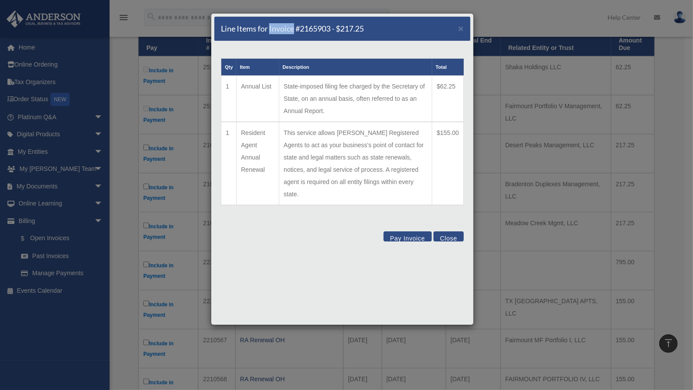
click at [280, 29] on h5 "Line Items for Invoice #2165903 - $217.25" at bounding box center [292, 28] width 143 height 11
click at [281, 29] on h5 "Line Items for Invoice #2165903 - $217.25" at bounding box center [292, 28] width 143 height 11
click at [300, 28] on h5 "Line Items for Invoice #2165903 - $217.25" at bounding box center [292, 28] width 143 height 11
click at [315, 29] on h5 "Line Items for Invoice #2165903 - $217.25" at bounding box center [292, 28] width 143 height 11
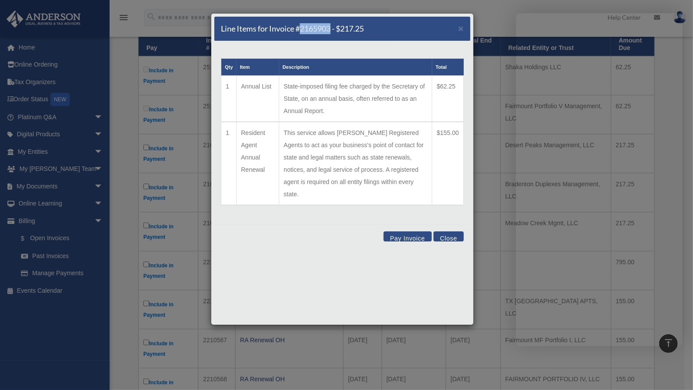
click at [315, 29] on h5 "Line Items for Invoice #2165903 - $217.25" at bounding box center [292, 28] width 143 height 11
click at [268, 32] on h5 "Line Items for Invoice #2165903 - $217.25" at bounding box center [292, 28] width 143 height 11
click at [234, 32] on h5 "Line Items for Invoice #2165903 - $217.25" at bounding box center [292, 28] width 143 height 11
click at [456, 29] on div "Line Items for Invoice #2165903 - $217.25 ×" at bounding box center [342, 29] width 256 height 25
click at [461, 29] on span "×" at bounding box center [461, 28] width 6 height 10
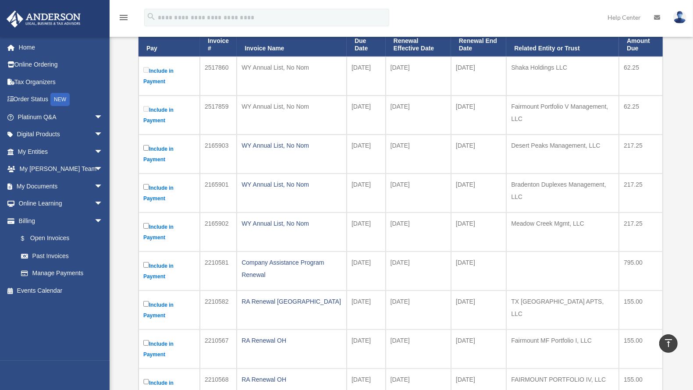
click at [163, 71] on label "Include in Payment" at bounding box center [169, 75] width 52 height 21
click at [164, 69] on label "Include in Payment" at bounding box center [169, 75] width 52 height 21
click at [220, 68] on td "2517860" at bounding box center [218, 76] width 37 height 39
click at [274, 68] on div "WY Annual List, No Nom" at bounding box center [291, 67] width 100 height 12
click at [394, 67] on td "[DATE]" at bounding box center [417, 76] width 65 height 39
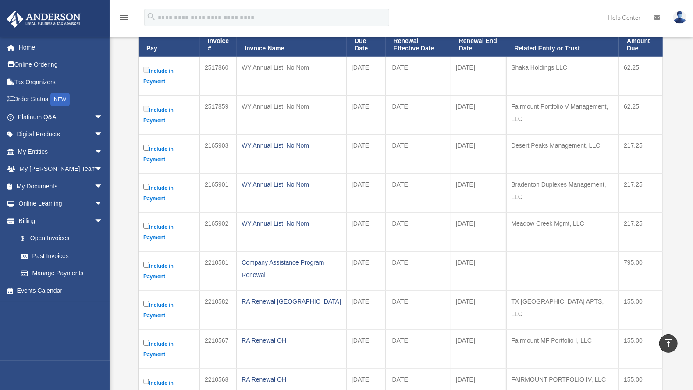
drag, startPoint x: 453, startPoint y: 68, endPoint x: 521, endPoint y: 69, distance: 68.3
click at [453, 68] on td "[DATE]" at bounding box center [479, 76] width 56 height 39
drag, startPoint x: 527, startPoint y: 69, endPoint x: 533, endPoint y: 69, distance: 5.7
click at [527, 69] on td "Shaka Holdings LLC" at bounding box center [562, 76] width 113 height 39
click at [554, 69] on td "Shaka Holdings LLC" at bounding box center [562, 76] width 113 height 39
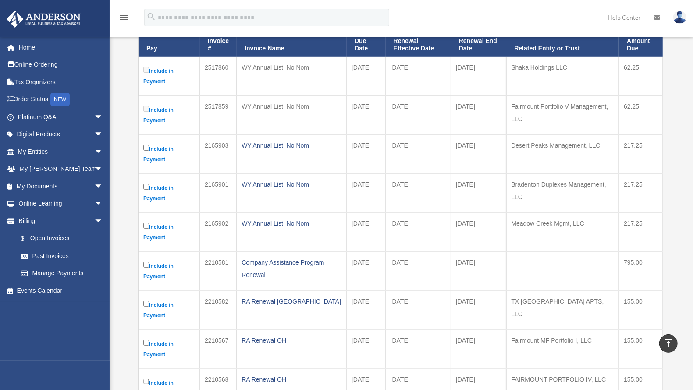
click at [554, 70] on td "62.25" at bounding box center [641, 76] width 44 height 39
click at [554, 67] on td "62.25" at bounding box center [641, 76] width 44 height 39
click at [554, 123] on td "62.25" at bounding box center [641, 114] width 44 height 39
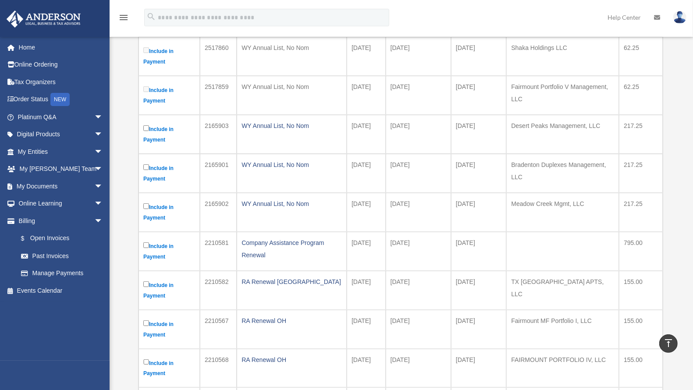
scroll to position [179, 0]
click at [360, 274] on td "[DATE]" at bounding box center [365, 289] width 39 height 39
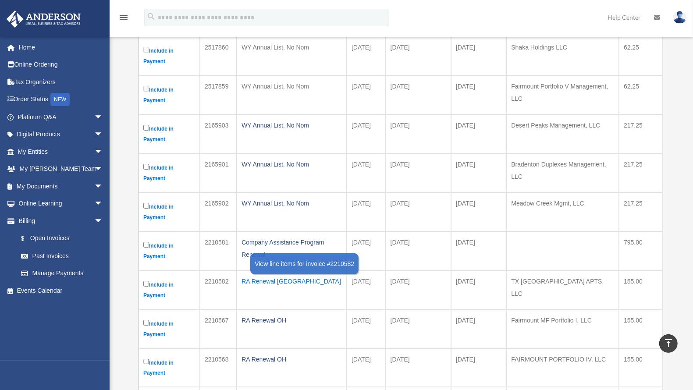
click at [267, 280] on div "RA Renewal [GEOGRAPHIC_DATA]" at bounding box center [291, 281] width 100 height 12
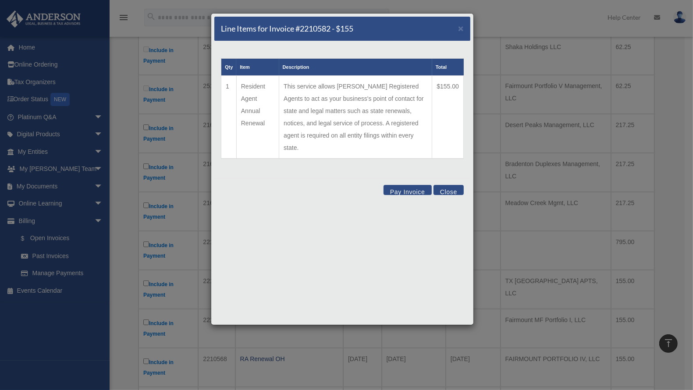
click at [270, 99] on td "Resident Agent Annual Renewal" at bounding box center [257, 117] width 42 height 83
click at [443, 89] on td "$155.00" at bounding box center [448, 117] width 32 height 83
click at [409, 105] on td "This service allows Anderson Registered Agents to act as your business's point …" at bounding box center [355, 117] width 153 height 83
click at [385, 108] on td "This service allows Anderson Registered Agents to act as your business's point …" at bounding box center [355, 117] width 153 height 83
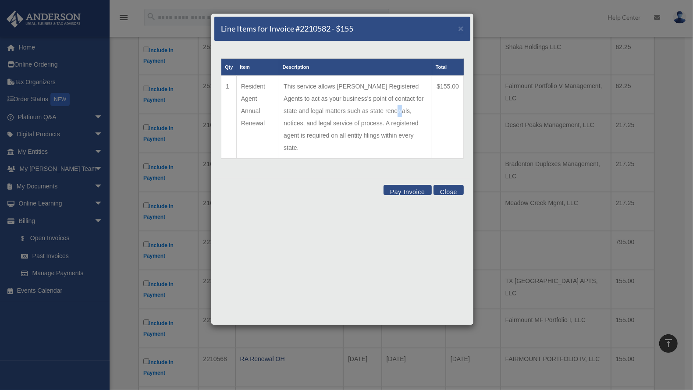
click at [385, 108] on td "This service allows Anderson Registered Agents to act as your business's point …" at bounding box center [355, 117] width 153 height 83
click at [266, 104] on td "Resident Agent Annual Renewal" at bounding box center [257, 117] width 42 height 83
click at [290, 71] on th "Description" at bounding box center [355, 67] width 153 height 17
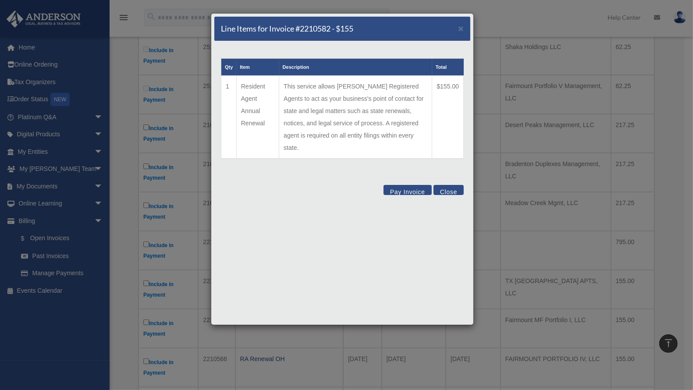
click at [243, 70] on th "Item" at bounding box center [257, 67] width 42 height 17
click at [460, 185] on button "Close" at bounding box center [448, 190] width 30 height 10
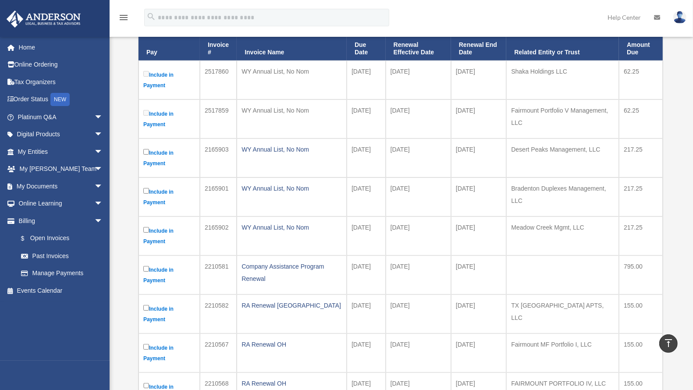
scroll to position [155, 0]
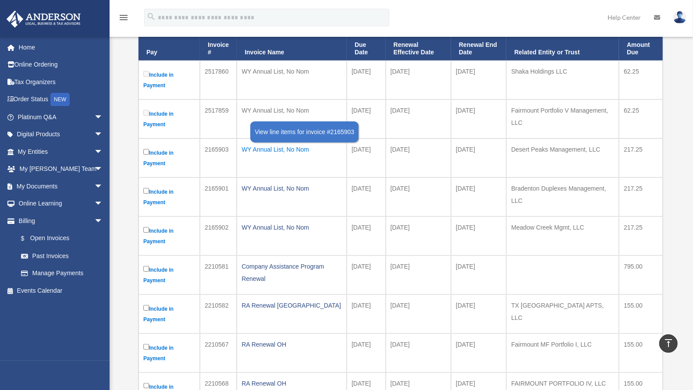
click at [268, 147] on div "WY Annual List, No Nom" at bounding box center [291, 149] width 100 height 12
click at [0, 0] on div "Line Items for Invoice #2210582 - $155 × Qty Item Description Total 1 Resident …" at bounding box center [0, 0] width 0 height 0
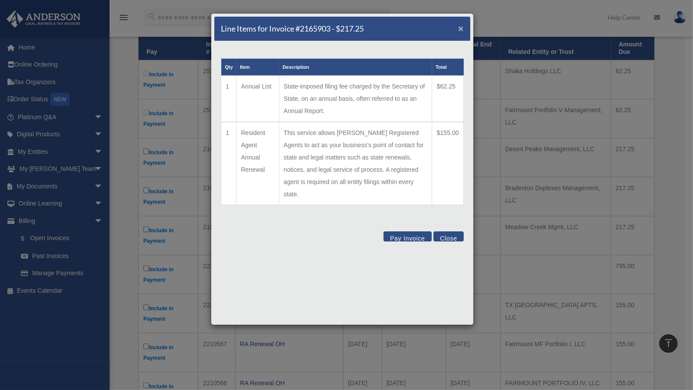
click at [461, 28] on span "×" at bounding box center [461, 28] width 6 height 10
